Goal: Task Accomplishment & Management: Manage account settings

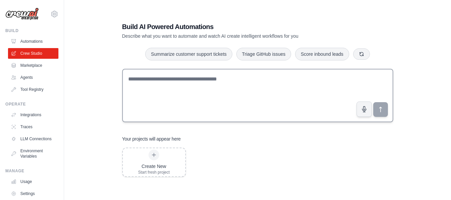
scroll to position [13, 0]
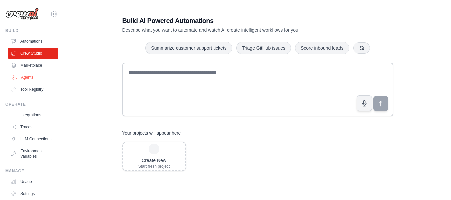
click at [37, 79] on link "Agents" at bounding box center [34, 77] width 50 height 11
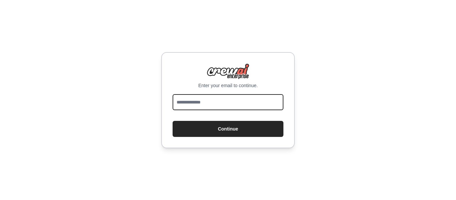
click at [241, 100] on input "email" at bounding box center [228, 102] width 111 height 16
drag, startPoint x: 211, startPoint y: 96, endPoint x: 210, endPoint y: 102, distance: 6.0
click at [210, 97] on input "email" at bounding box center [228, 102] width 111 height 16
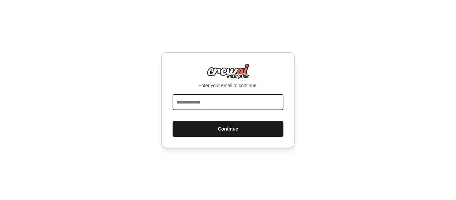
type input "**********"
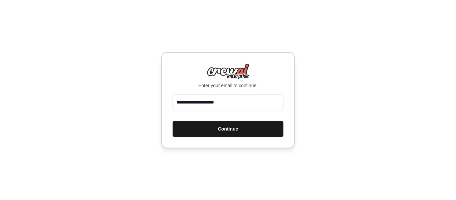
click at [200, 130] on button "Continue" at bounding box center [228, 129] width 111 height 16
click at [225, 127] on button "Continue" at bounding box center [228, 129] width 111 height 16
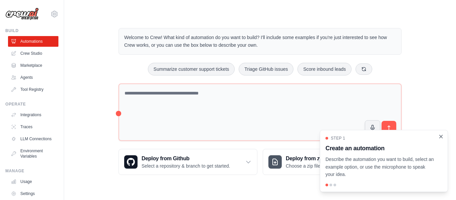
click at [444, 138] on icon "Close walkthrough" at bounding box center [441, 137] width 6 height 6
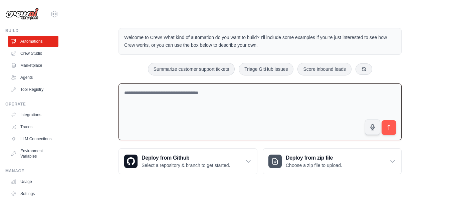
click at [176, 101] on textarea at bounding box center [260, 112] width 283 height 57
type textarea "**********"
click at [387, 128] on icon "submit" at bounding box center [389, 127] width 7 height 7
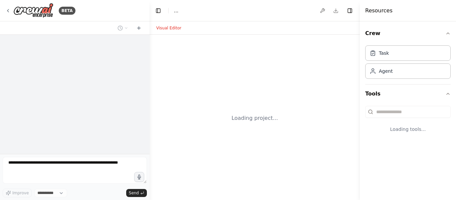
select select "****"
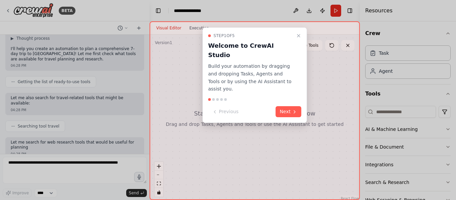
scroll to position [70, 0]
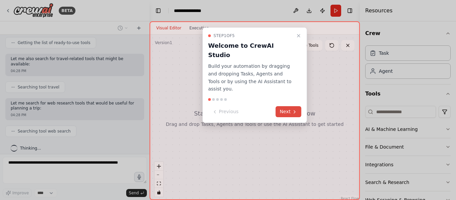
click at [285, 106] on button "Next" at bounding box center [289, 111] width 26 height 11
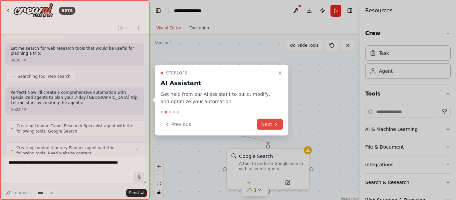
scroll to position [147, 0]
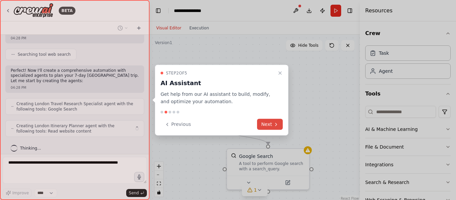
click at [268, 122] on button "Next" at bounding box center [270, 124] width 26 height 11
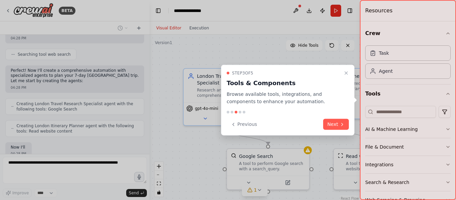
scroll to position [186, 0]
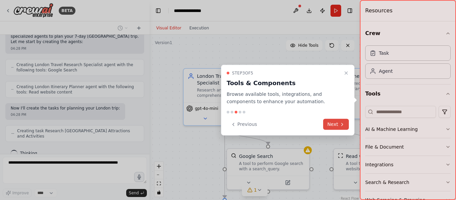
click at [333, 124] on button "Next" at bounding box center [336, 124] width 26 height 11
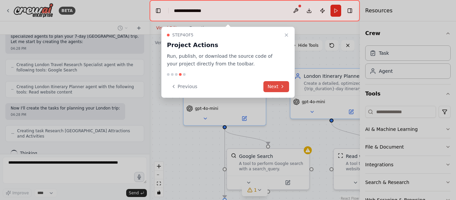
scroll to position [202, 0]
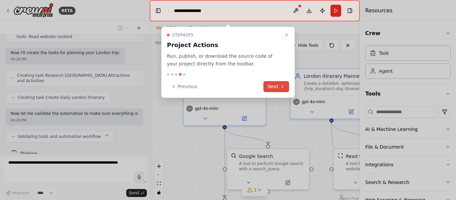
click at [270, 86] on button "Next" at bounding box center [277, 86] width 26 height 11
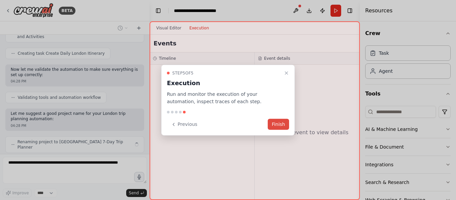
scroll to position [291, 0]
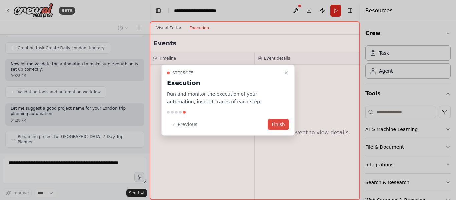
click at [282, 126] on button "Finish" at bounding box center [278, 124] width 21 height 11
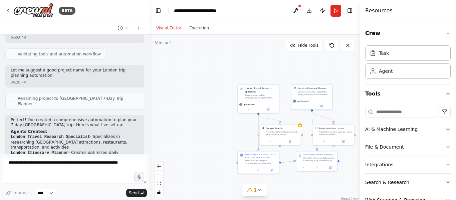
click at [157, 174] on button "zoom out" at bounding box center [159, 175] width 9 height 9
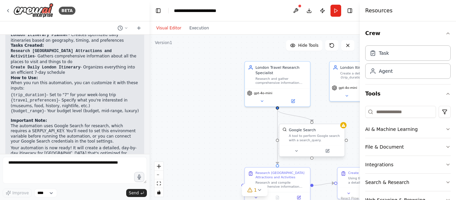
scroll to position [452, 0]
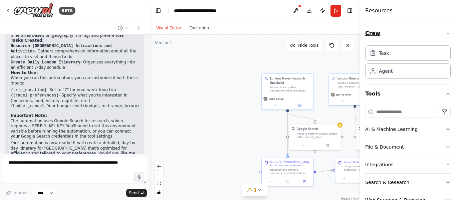
click at [446, 33] on icon "button" at bounding box center [448, 33] width 5 height 5
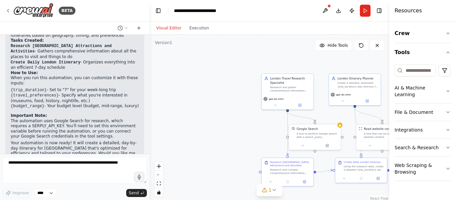
drag, startPoint x: 360, startPoint y: 15, endPoint x: 421, endPoint y: 16, distance: 60.8
click at [421, 16] on div "Resources Crew Tools AI & Machine Learning File & Document Integrations Search …" at bounding box center [423, 100] width 67 height 200
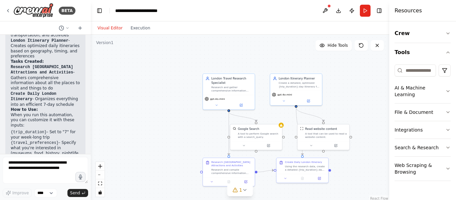
scroll to position [578, 0]
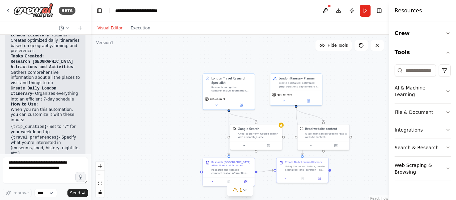
drag, startPoint x: 148, startPoint y: 47, endPoint x: 91, endPoint y: 37, distance: 58.4
click at [91, 37] on div "BETA Plan a Trip in london for 7 days . 04:28 PM ▶ Thought process I'll help yo…" at bounding box center [228, 100] width 456 height 200
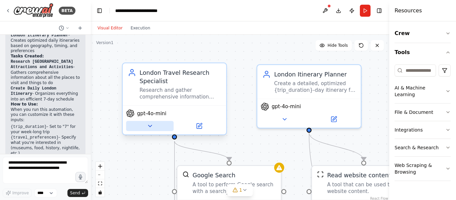
click at [148, 126] on icon at bounding box center [150, 126] width 7 height 7
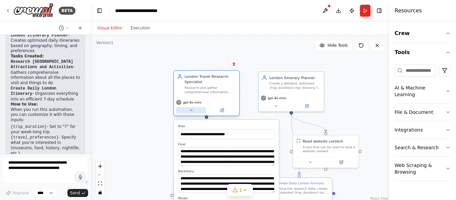
click at [187, 108] on button at bounding box center [191, 110] width 30 height 6
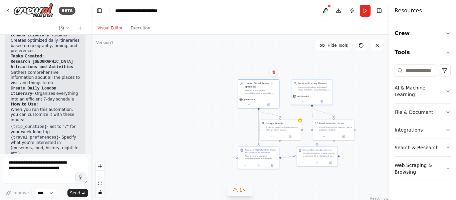
click at [244, 191] on icon at bounding box center [245, 189] width 3 height 1
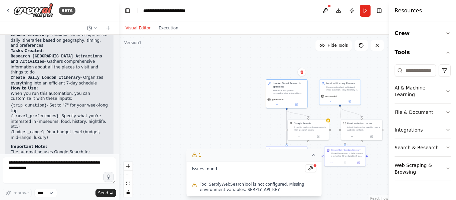
drag, startPoint x: 89, startPoint y: 85, endPoint x: 124, endPoint y: 85, distance: 35.1
click at [124, 85] on div "BETA Plan a Trip in london for 7 days . 04:28 PM ▶ Thought process I'll help yo…" at bounding box center [228, 100] width 456 height 200
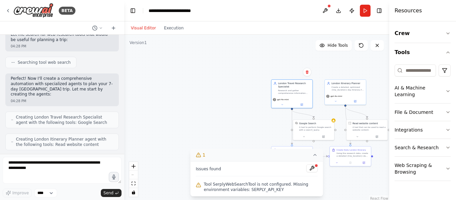
scroll to position [0, 0]
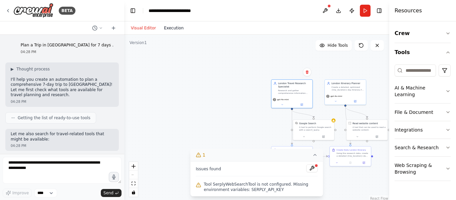
click at [166, 27] on button "Execution" at bounding box center [174, 28] width 28 height 8
click at [144, 29] on button "Visual Editor" at bounding box center [143, 28] width 33 height 8
click at [315, 166] on div at bounding box center [317, 166] width 4 height 4
click at [313, 166] on button at bounding box center [312, 168] width 11 height 8
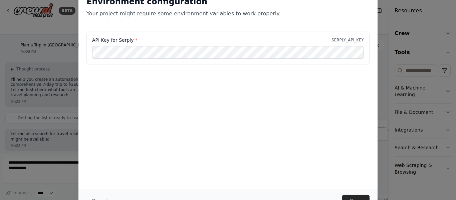
click at [359, 193] on div "Cancel Save" at bounding box center [228, 200] width 299 height 23
click at [359, 197] on button "Save" at bounding box center [355, 201] width 27 height 12
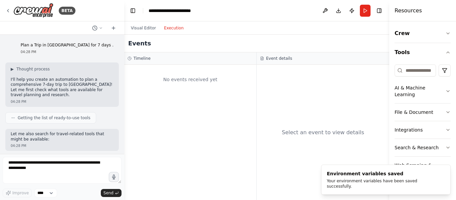
click at [174, 26] on button "Execution" at bounding box center [174, 28] width 28 height 8
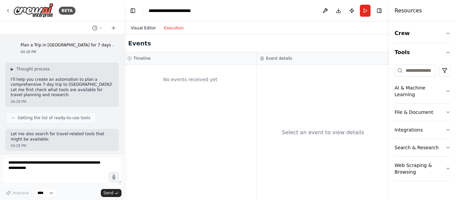
click at [139, 26] on button "Visual Editor" at bounding box center [143, 28] width 33 height 8
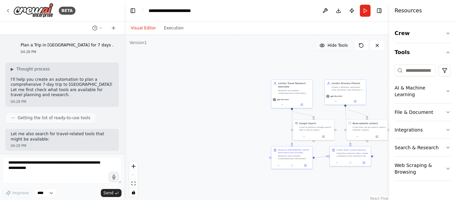
click at [331, 47] on span "Hide Tools" at bounding box center [338, 45] width 20 height 5
click at [326, 45] on button "Show Tools" at bounding box center [333, 45] width 38 height 11
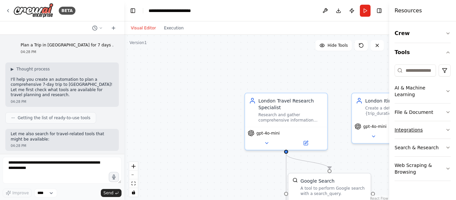
click at [447, 127] on icon "button" at bounding box center [448, 129] width 5 height 5
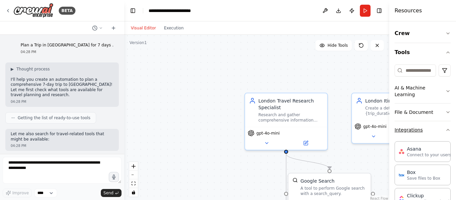
click at [446, 129] on icon "button" at bounding box center [448, 129] width 5 height 5
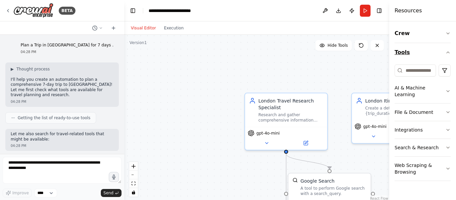
click at [446, 53] on icon "button" at bounding box center [448, 52] width 5 height 5
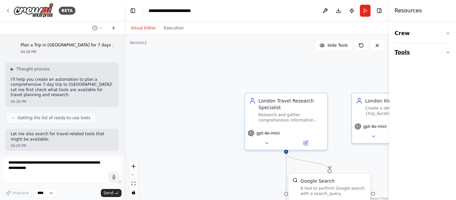
click at [451, 55] on button "Tools" at bounding box center [423, 52] width 56 height 19
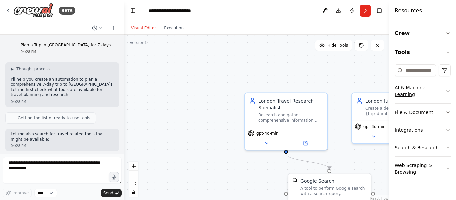
click at [447, 89] on icon "button" at bounding box center [448, 91] width 5 height 5
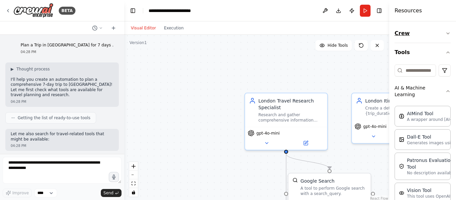
click at [440, 33] on button "Crew" at bounding box center [423, 33] width 56 height 19
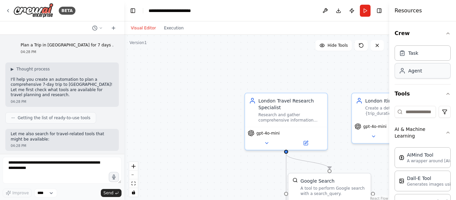
click at [426, 74] on div "Agent" at bounding box center [423, 70] width 56 height 15
click at [411, 57] on div "Task" at bounding box center [423, 52] width 56 height 15
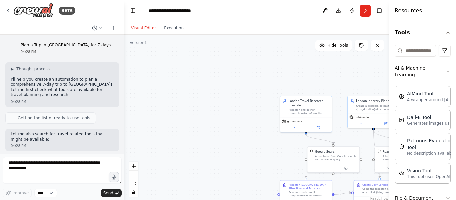
scroll to position [62, 0]
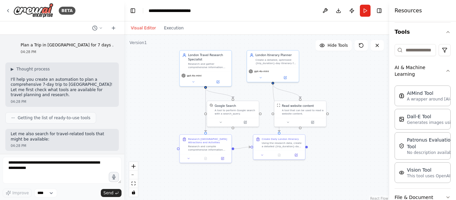
drag, startPoint x: 214, startPoint y: 95, endPoint x: 113, endPoint y: 49, distance: 110.5
click at [113, 49] on div "BETA Plan a Trip in london for 7 days . 04:28 PM ▶ Thought process I'll help yo…" at bounding box center [228, 100] width 456 height 200
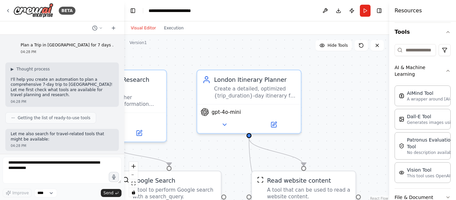
drag, startPoint x: 256, startPoint y: 107, endPoint x: 222, endPoint y: 151, distance: 55.9
click at [222, 151] on div ".deletable-edge-delete-btn { width: 20px; height: 20px; border: 0px solid #ffff…" at bounding box center [256, 118] width 265 height 167
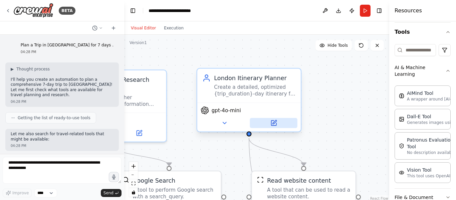
click at [272, 123] on icon at bounding box center [273, 123] width 5 height 5
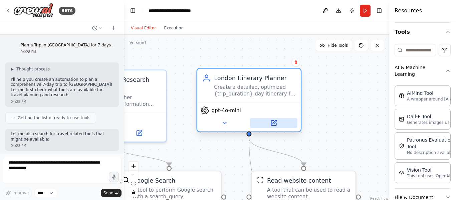
click at [271, 122] on icon at bounding box center [274, 123] width 7 height 7
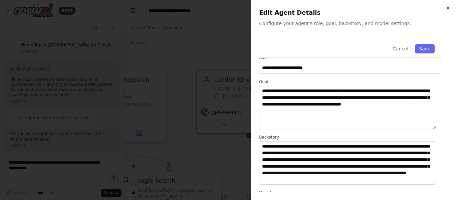
scroll to position [0, 0]
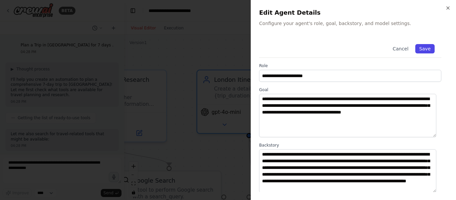
click at [422, 47] on button "Save" at bounding box center [425, 48] width 19 height 9
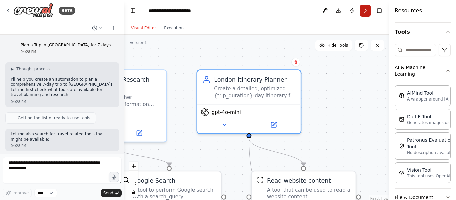
click at [364, 10] on button "Run" at bounding box center [365, 11] width 11 height 12
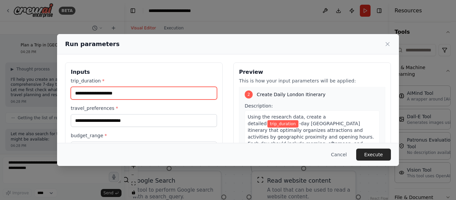
click at [130, 91] on input "trip_duration *" at bounding box center [144, 93] width 146 height 13
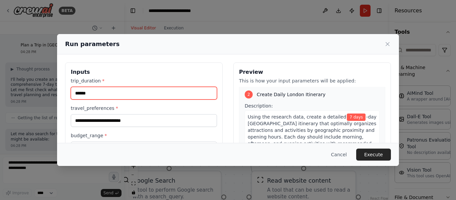
type input "******"
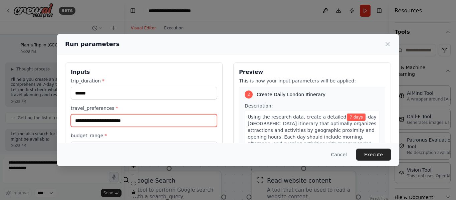
click at [123, 117] on input "travel_preferences *" at bounding box center [144, 120] width 146 height 13
type input "*"
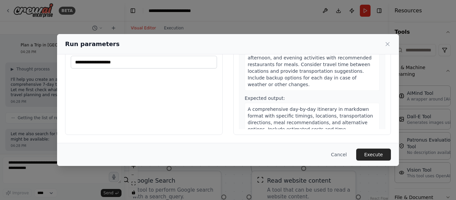
type input "**********"
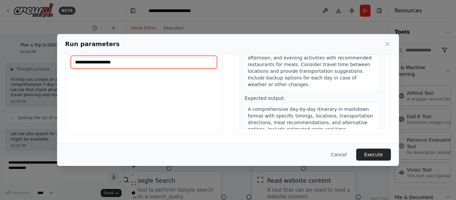
click at [155, 65] on input "budget_range *" at bounding box center [144, 62] width 146 height 13
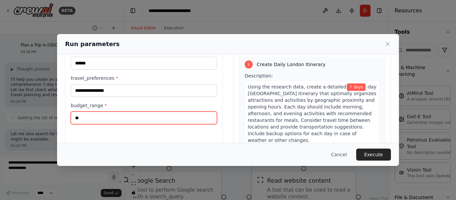
type input "*"
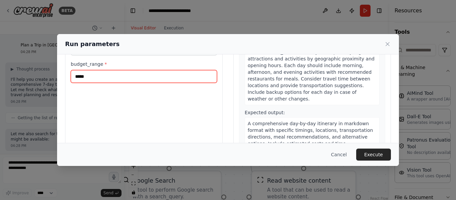
scroll to position [86, 0]
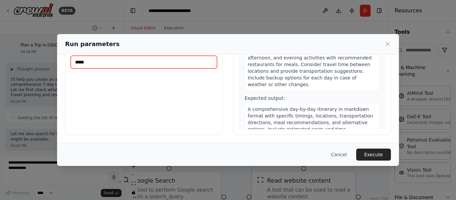
type input "*****"
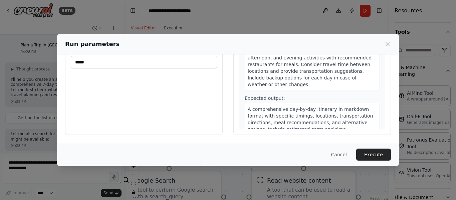
click at [194, 98] on div "**********" at bounding box center [144, 56] width 158 height 158
click at [366, 154] on button "Execute" at bounding box center [373, 155] width 35 height 12
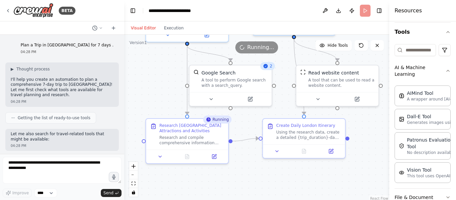
drag, startPoint x: 337, startPoint y: 98, endPoint x: 370, endPoint y: 10, distance: 94.2
click at [370, 10] on main "**********" at bounding box center [256, 100] width 265 height 200
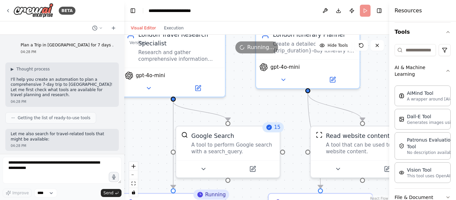
drag, startPoint x: 155, startPoint y: 83, endPoint x: 150, endPoint y: 136, distance: 54.0
click at [150, 136] on div ".deletable-edge-delete-btn { width: 20px; height: 20px; border: 0px solid #ffff…" at bounding box center [256, 118] width 265 height 167
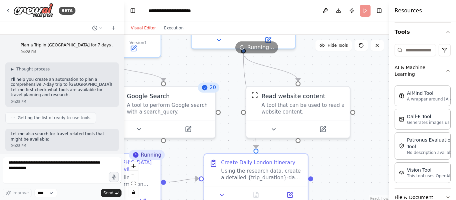
drag, startPoint x: 161, startPoint y: 129, endPoint x: 104, endPoint y: 116, distance: 58.7
click at [103, 114] on div "BETA Plan a Trip in london for 7 days . 04:28 PM ▶ Thought process I'll help yo…" at bounding box center [228, 100] width 456 height 200
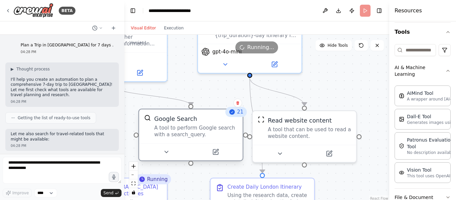
drag, startPoint x: 167, startPoint y: 134, endPoint x: 181, endPoint y: 124, distance: 17.0
click at [176, 132] on div "A tool to perform Google search with a search_query." at bounding box center [195, 131] width 83 height 13
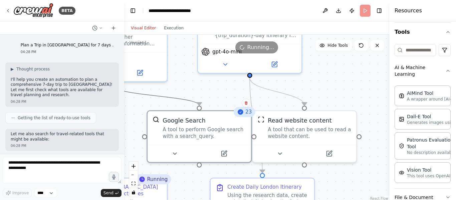
drag, startPoint x: 189, startPoint y: 101, endPoint x: 158, endPoint y: 99, distance: 31.5
click at [158, 99] on icon "Edge from 67421ea1-bcbd-4357-ab4c-38dc2fcbe2dd to 34c6d05c-846a-4a84-8ea7-a9234…" at bounding box center [157, 95] width 84 height 19
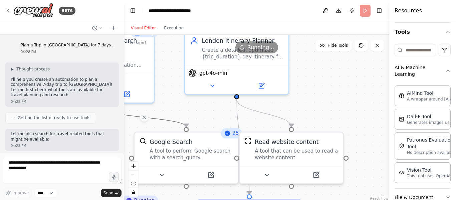
drag, startPoint x: 227, startPoint y: 92, endPoint x: 218, endPoint y: 111, distance: 21.2
click at [217, 111] on div ".deletable-edge-delete-btn { width: 20px; height: 20px; border: 0px solid #ffff…" at bounding box center [256, 118] width 265 height 167
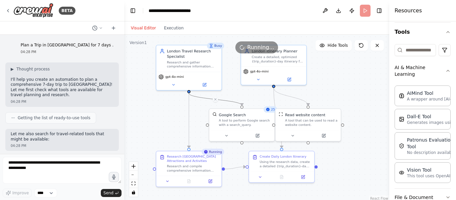
drag, startPoint x: 330, startPoint y: 114, endPoint x: 371, endPoint y: 100, distance: 43.2
click at [371, 100] on div ".deletable-edge-delete-btn { width: 20px; height: 20px; border: 0px solid #ffff…" at bounding box center [256, 118] width 265 height 167
click at [173, 25] on button "Execution" at bounding box center [174, 28] width 28 height 8
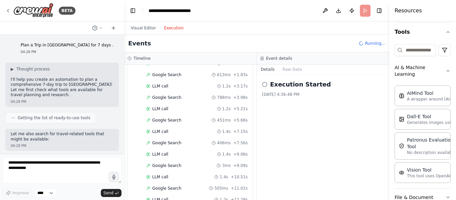
scroll to position [100, 0]
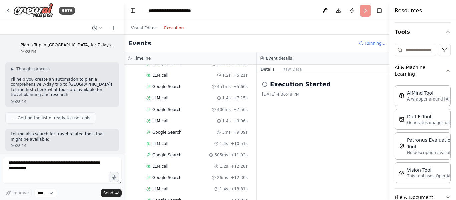
click at [267, 107] on div "Execution Started 8/18/2025, 4:36:48 PM" at bounding box center [323, 137] width 133 height 126
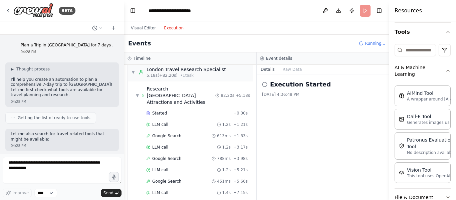
scroll to position [3, 0]
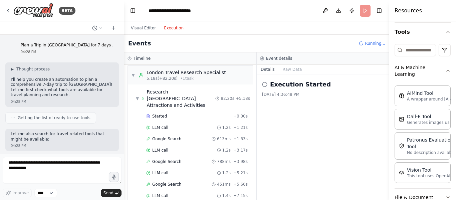
click at [259, 84] on div "Execution Started 8/18/2025, 4:36:48 PM" at bounding box center [323, 137] width 133 height 126
drag, startPoint x: 259, startPoint y: 84, endPoint x: 259, endPoint y: 80, distance: 4.0
click at [259, 81] on div "Execution Started 8/18/2025, 4:36:48 PM" at bounding box center [323, 137] width 133 height 126
click at [273, 108] on div "Execution Started 8/18/2025, 4:36:48 PM" at bounding box center [323, 137] width 133 height 126
click at [148, 29] on button "Visual Editor" at bounding box center [143, 28] width 33 height 8
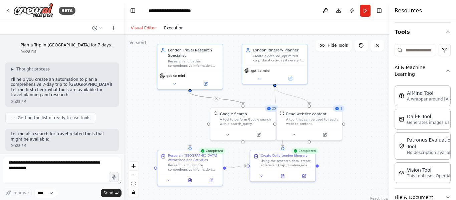
click at [172, 30] on button "Execution" at bounding box center [174, 28] width 28 height 8
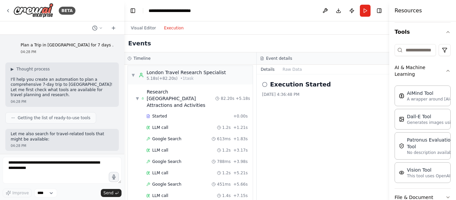
click at [262, 83] on div "Execution Started 8/18/2025, 4:36:48 PM" at bounding box center [323, 137] width 133 height 126
click at [265, 83] on icon at bounding box center [264, 84] width 5 height 5
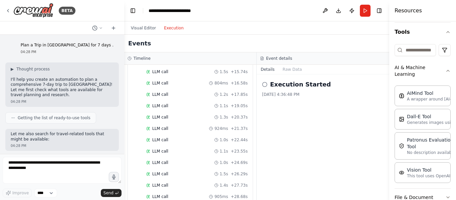
scroll to position [904, 0]
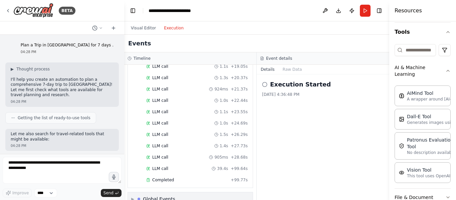
click at [146, 196] on div "Global Events" at bounding box center [159, 199] width 32 height 7
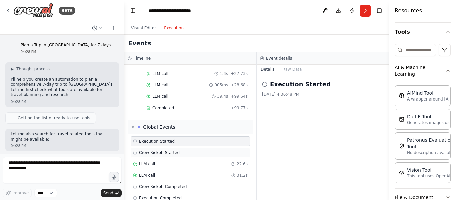
click at [176, 150] on div "Crew Kickoff Started" at bounding box center [190, 152] width 115 height 5
click at [177, 139] on div "Execution Started" at bounding box center [190, 141] width 115 height 5
click at [194, 195] on div "Execution Completed" at bounding box center [190, 197] width 115 height 5
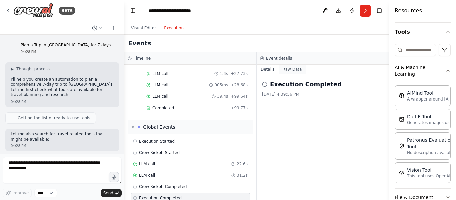
click at [288, 69] on button "Raw Data" at bounding box center [292, 69] width 27 height 9
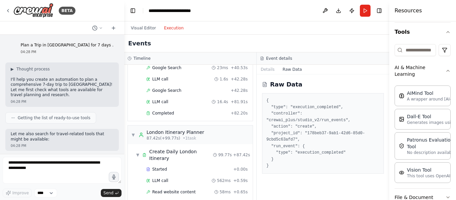
scroll to position [614, 0]
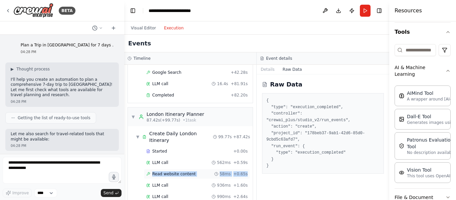
drag, startPoint x: 246, startPoint y: 156, endPoint x: 245, endPoint y: 161, distance: 5.1
click at [251, 155] on div "▼ London Travel Research Specialist 5.18s (+82.20s) • 1 task ▼ Research London …" at bounding box center [190, 132] width 132 height 135
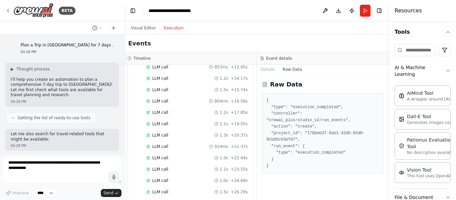
scroll to position [976, 0]
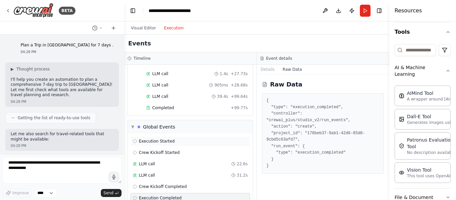
click at [169, 139] on span "Execution Started" at bounding box center [157, 141] width 36 height 5
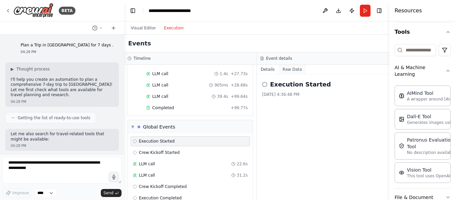
click at [289, 66] on button "Raw Data" at bounding box center [292, 69] width 27 height 9
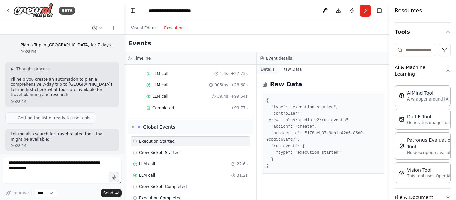
click at [267, 68] on button "Details" at bounding box center [268, 69] width 22 height 9
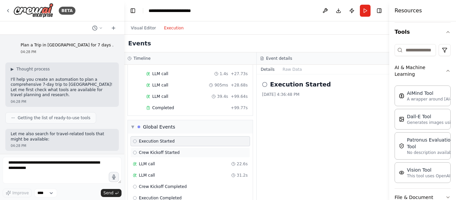
click at [194, 150] on div "Crew Kickoff Started" at bounding box center [190, 152] width 115 height 5
click at [288, 70] on button "Raw Data" at bounding box center [292, 69] width 27 height 9
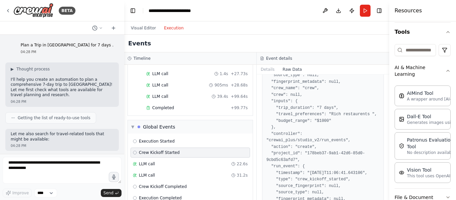
scroll to position [0, 0]
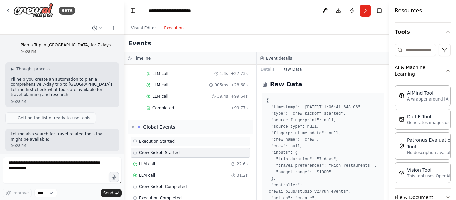
click at [200, 136] on div "Execution Started" at bounding box center [191, 141] width 120 height 10
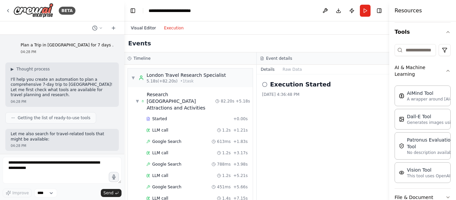
click at [147, 28] on button "Visual Editor" at bounding box center [143, 28] width 33 height 8
click at [176, 27] on button "Execution" at bounding box center [174, 28] width 28 height 8
click at [181, 79] on span "• 1 task" at bounding box center [186, 81] width 13 height 5
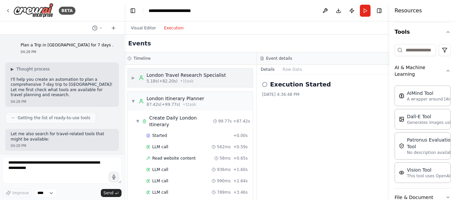
click at [133, 77] on span "▶" at bounding box center [133, 77] width 4 height 5
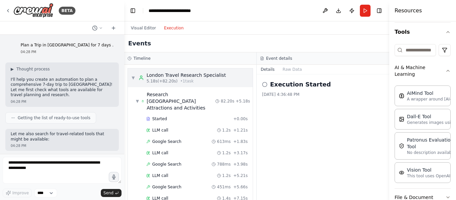
click at [133, 77] on span "▼" at bounding box center [133, 77] width 4 height 5
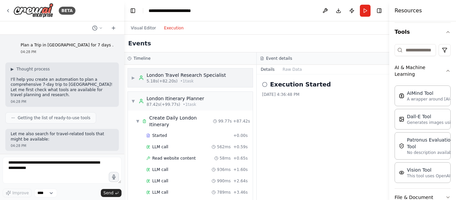
click at [163, 77] on div "London Travel Research Specialist" at bounding box center [187, 75] width 80 height 7
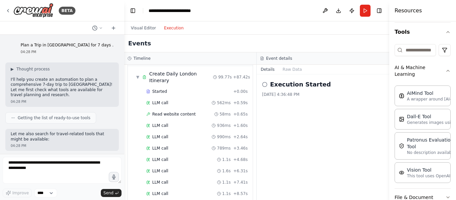
scroll to position [612, 0]
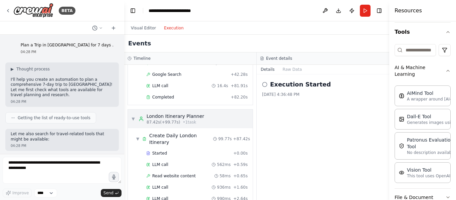
click at [134, 116] on span "▼" at bounding box center [133, 118] width 4 height 5
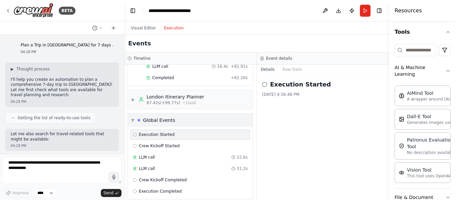
click at [133, 118] on span "▼" at bounding box center [132, 120] width 3 height 5
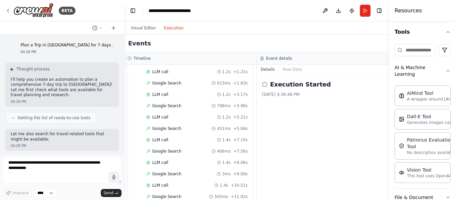
scroll to position [0, 0]
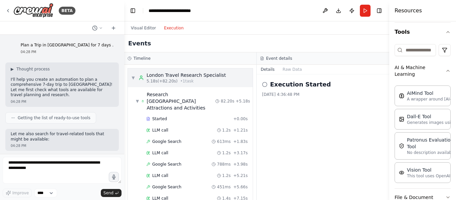
click at [134, 78] on span "▼" at bounding box center [133, 77] width 4 height 5
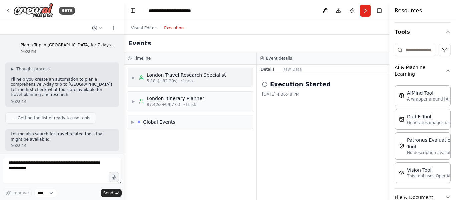
click at [185, 78] on div "London Travel Research Specialist" at bounding box center [187, 75] width 80 height 7
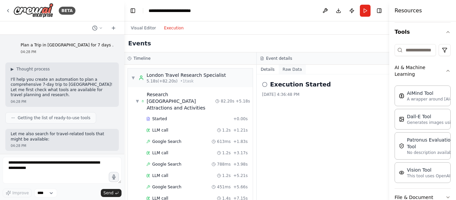
click at [291, 72] on button "Raw Data" at bounding box center [292, 69] width 27 height 9
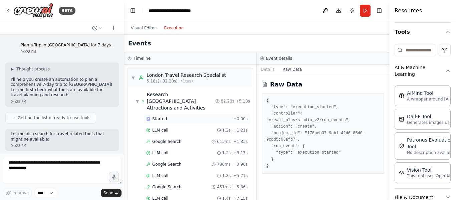
click at [214, 116] on div "Started" at bounding box center [188, 118] width 85 height 5
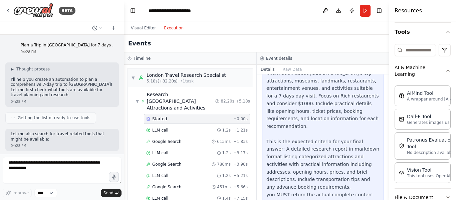
scroll to position [62, 0]
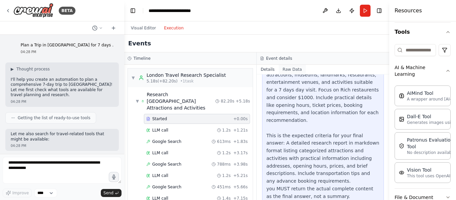
click at [288, 71] on button "Raw Data" at bounding box center [292, 69] width 27 height 9
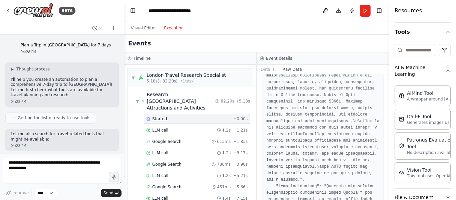
scroll to position [0, 0]
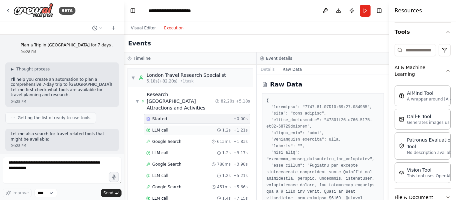
click at [189, 128] on div "LLM call 1.2s + 1.21s" at bounding box center [197, 130] width 102 height 5
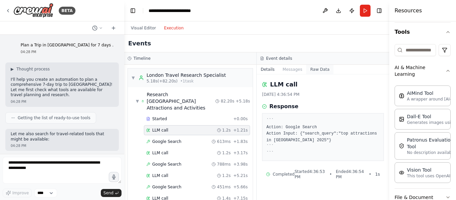
click at [312, 69] on button "Raw Data" at bounding box center [319, 69] width 27 height 9
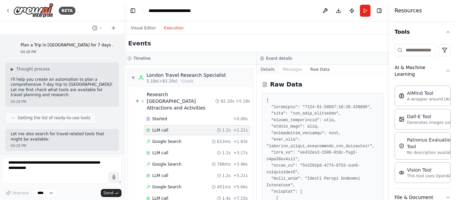
click at [268, 67] on button "Details" at bounding box center [268, 69] width 22 height 9
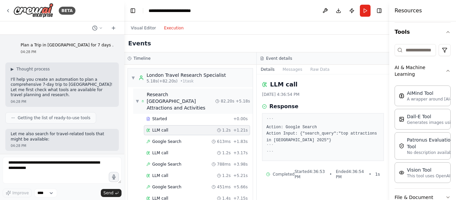
click at [137, 99] on span "▼" at bounding box center [137, 101] width 3 height 5
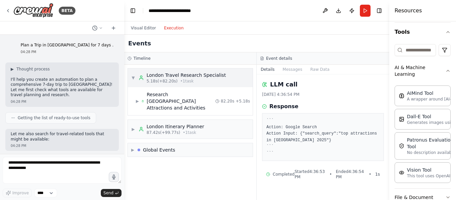
click at [134, 82] on div "▼ London Travel Research Specialist 5.18s (+82.20s) • 1 task" at bounding box center [178, 78] width 95 height 12
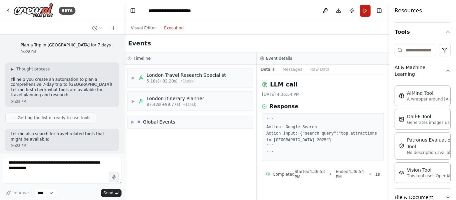
click at [361, 10] on button "Run" at bounding box center [365, 11] width 11 height 12
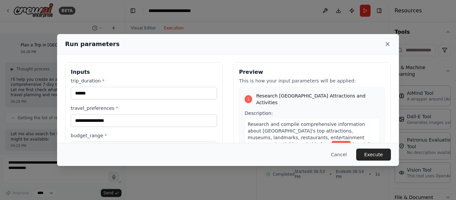
click at [387, 41] on icon at bounding box center [387, 44] width 7 height 7
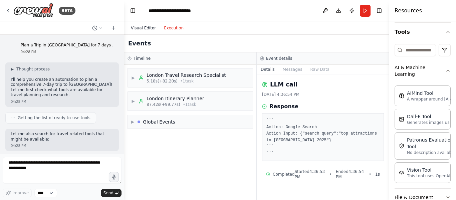
click at [148, 28] on button "Visual Editor" at bounding box center [143, 28] width 33 height 8
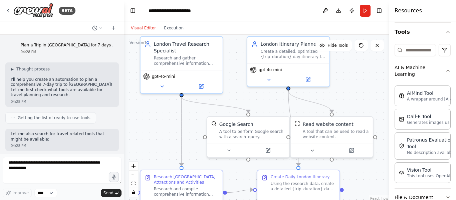
drag, startPoint x: 230, startPoint y: 95, endPoint x: 266, endPoint y: 97, distance: 35.8
click at [266, 97] on div ".deletable-edge-delete-btn { width: 20px; height: 20px; border: 0px solid #ffff…" at bounding box center [256, 118] width 265 height 167
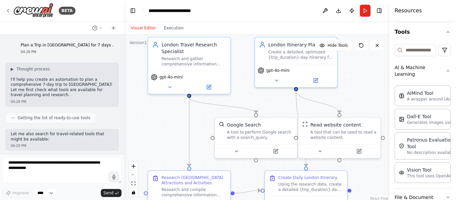
click at [267, 97] on div ".deletable-edge-delete-btn { width: 20px; height: 20px; border: 0px solid #ffff…" at bounding box center [256, 118] width 265 height 167
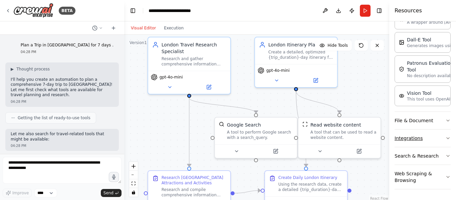
click at [427, 141] on button "Integrations" at bounding box center [423, 138] width 56 height 17
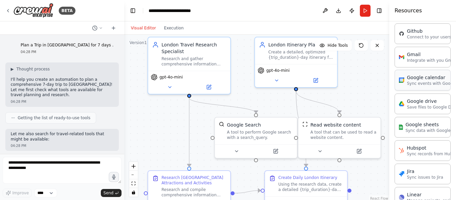
scroll to position [361, 0]
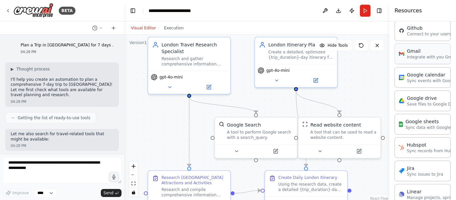
click at [424, 64] on div "Asana Connect to your users’ Asana accounts Box Save files to Box Clickup Manag…" at bounding box center [423, 146] width 56 height 444
click at [429, 59] on p "Integrate with you Gmail" at bounding box center [432, 56] width 50 height 5
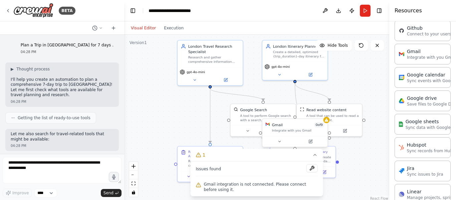
click at [301, 127] on div "Gmail 0 of 9" at bounding box center [298, 124] width 52 height 5
click at [320, 113] on button at bounding box center [322, 112] width 9 height 9
click at [306, 115] on button "Confirm" at bounding box center [304, 112] width 24 height 8
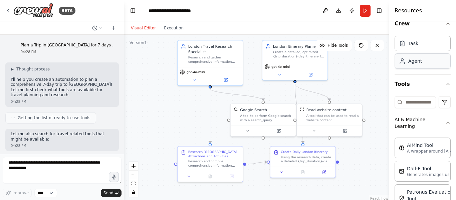
scroll to position [0, 0]
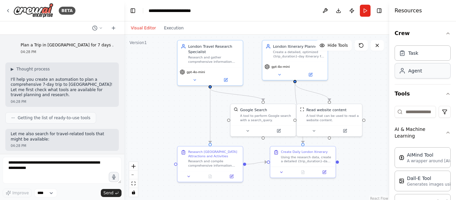
click at [419, 75] on div "Agent" at bounding box center [423, 70] width 56 height 15
click at [402, 75] on div "Agent" at bounding box center [423, 70] width 56 height 15
click at [415, 56] on div "Task" at bounding box center [423, 52] width 56 height 15
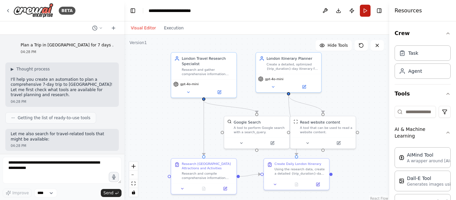
click at [364, 10] on button "Run" at bounding box center [365, 11] width 11 height 12
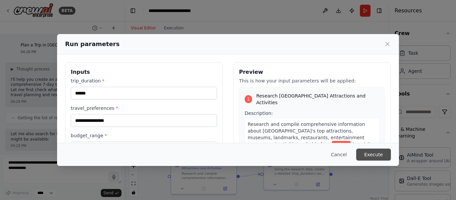
click at [370, 155] on button "Execute" at bounding box center [373, 155] width 35 height 12
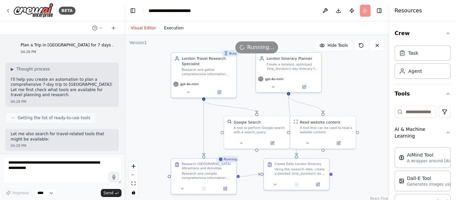
click at [164, 28] on button "Execution" at bounding box center [174, 28] width 28 height 8
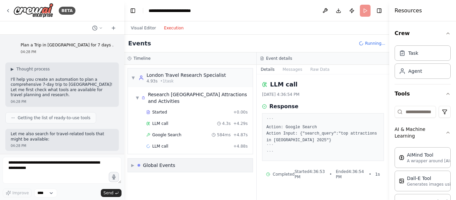
click at [132, 163] on span "▶" at bounding box center [132, 165] width 3 height 5
click at [136, 28] on button "Visual Editor" at bounding box center [143, 28] width 33 height 8
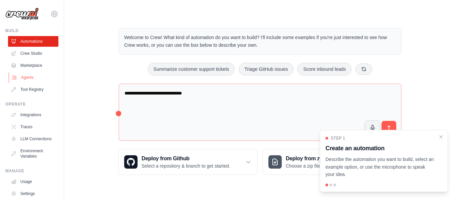
drag, startPoint x: 0, startPoint y: 0, endPoint x: 33, endPoint y: 77, distance: 84.4
click at [33, 77] on link "Agents" at bounding box center [34, 77] width 50 height 11
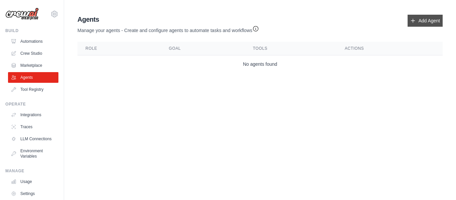
click at [428, 20] on link "Add Agent" at bounding box center [425, 21] width 35 height 12
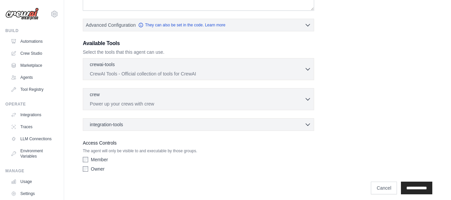
scroll to position [158, 0]
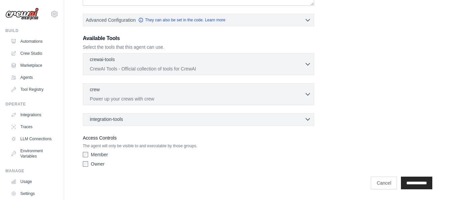
click at [303, 119] on div "integration-tools 0 selected" at bounding box center [200, 119] width 221 height 7
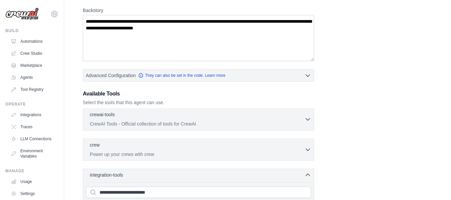
scroll to position [103, 0]
click at [308, 117] on icon "button" at bounding box center [308, 119] width 7 height 7
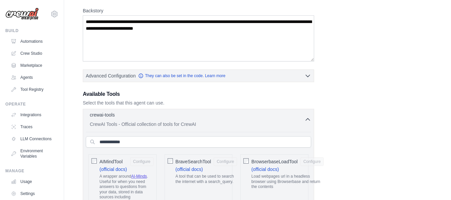
click at [308, 113] on button "crewai-tools 0 selected CrewAI Tools - Official collection of tools for CrewAI" at bounding box center [198, 120] width 225 height 16
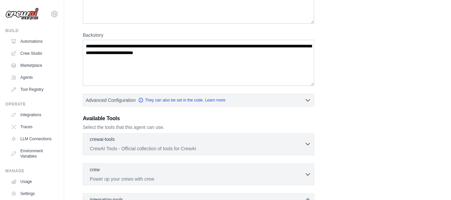
scroll to position [111, 0]
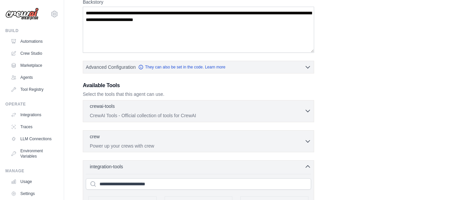
click at [307, 108] on icon "button" at bounding box center [308, 111] width 7 height 7
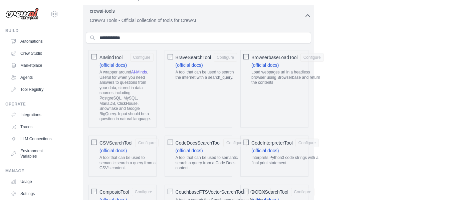
scroll to position [223, 0]
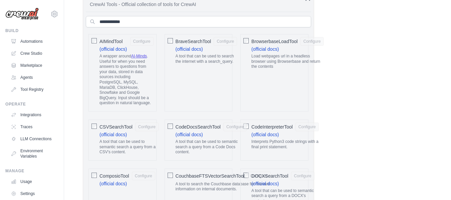
click at [30, 65] on link "Marketplace" at bounding box center [34, 65] width 50 height 11
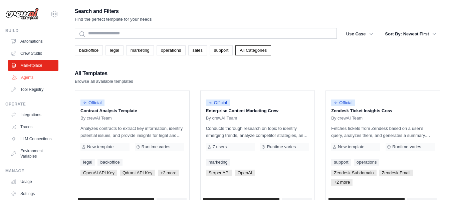
click at [40, 77] on link "Agents" at bounding box center [34, 77] width 50 height 11
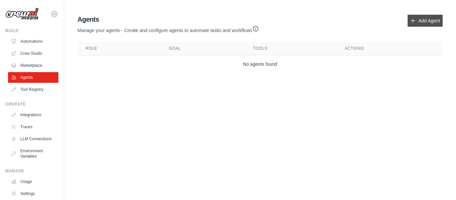
click at [411, 22] on icon at bounding box center [413, 20] width 5 height 5
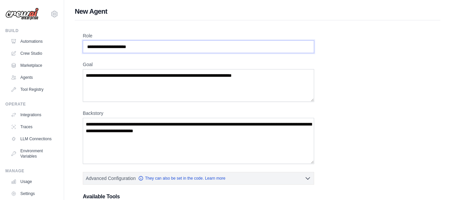
click at [224, 45] on input "Role" at bounding box center [198, 46] width 231 height 13
type input "**********"
click at [182, 87] on textarea "Goal" at bounding box center [198, 85] width 231 height 33
type textarea "**********"
click at [229, 138] on textarea "Backstory" at bounding box center [198, 141] width 231 height 46
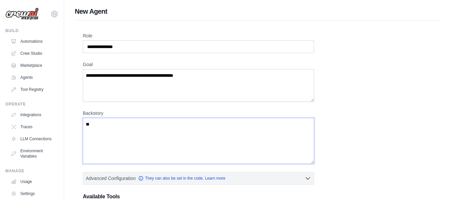
type textarea "*"
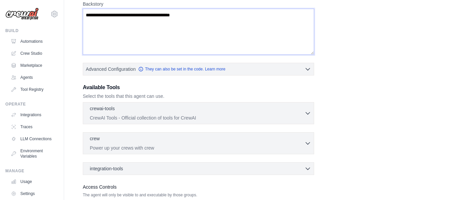
scroll to position [111, 0]
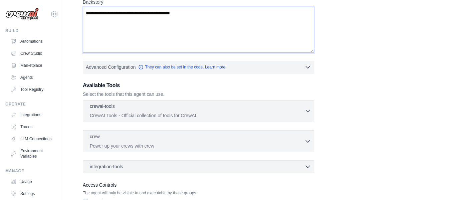
type textarea "**********"
click at [310, 113] on icon "button" at bounding box center [308, 111] width 7 height 7
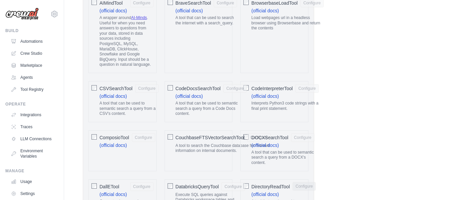
scroll to position [223, 0]
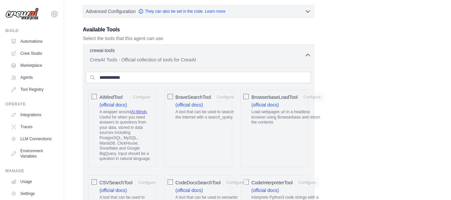
click at [309, 55] on icon "button" at bounding box center [308, 55] width 4 height 2
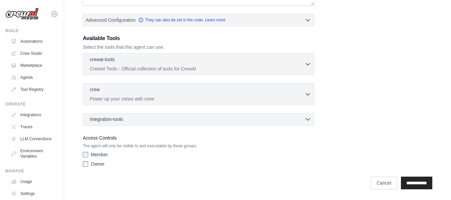
click at [308, 117] on icon "button" at bounding box center [308, 119] width 7 height 7
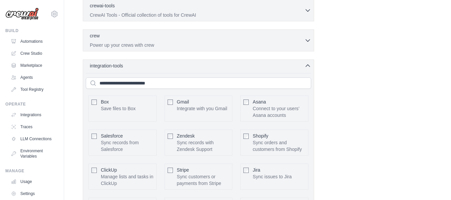
scroll to position [270, 0]
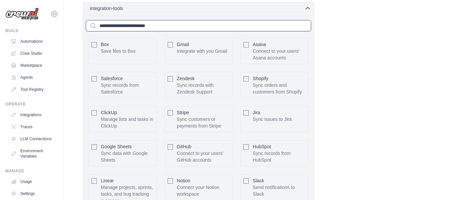
click at [212, 28] on input "text" at bounding box center [198, 25] width 225 height 11
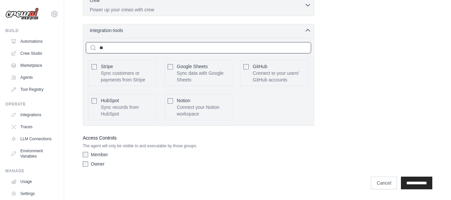
scroll to position [182, 0]
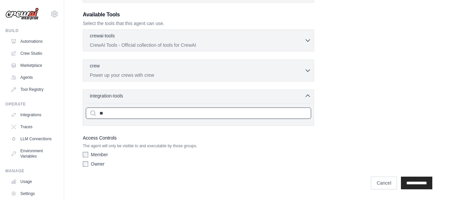
type input "*"
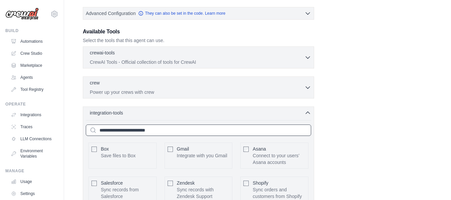
scroll to position [134, 0]
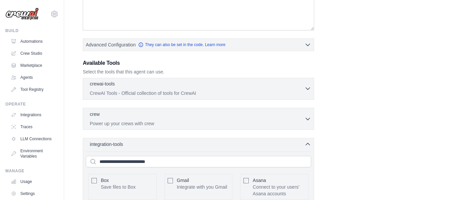
click at [302, 83] on div "crewai-tools 0 selected" at bounding box center [197, 85] width 215 height 8
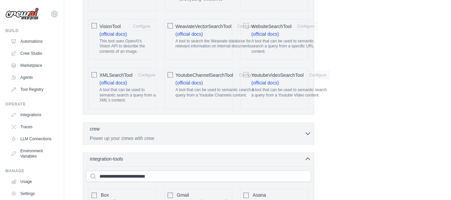
scroll to position [1526, 0]
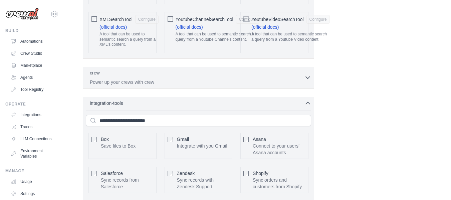
click at [297, 69] on div "crew 0 selected" at bounding box center [197, 73] width 215 height 8
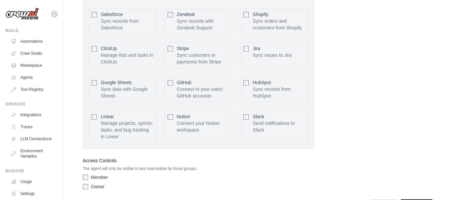
scroll to position [1712, 0]
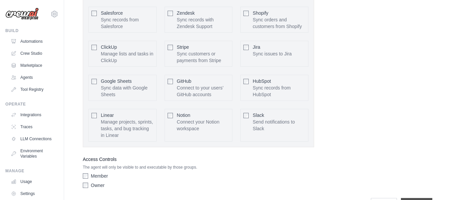
click at [404, 198] on input "**********" at bounding box center [416, 204] width 31 height 13
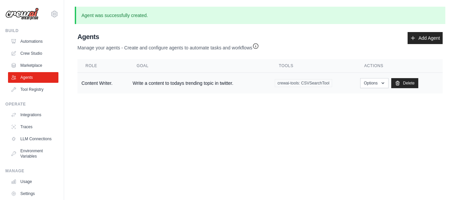
click at [112, 84] on td "Content Writer." at bounding box center [102, 83] width 51 height 21
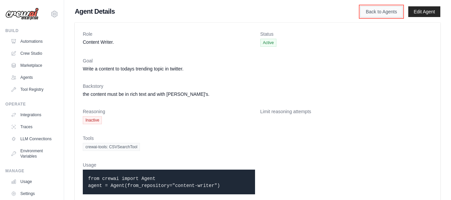
click at [379, 12] on link "Back to Agents" at bounding box center [381, 11] width 42 height 11
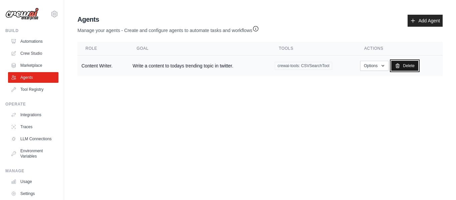
click at [397, 66] on icon at bounding box center [397, 65] width 5 height 5
